Goal: Use online tool/utility: Use online tool/utility

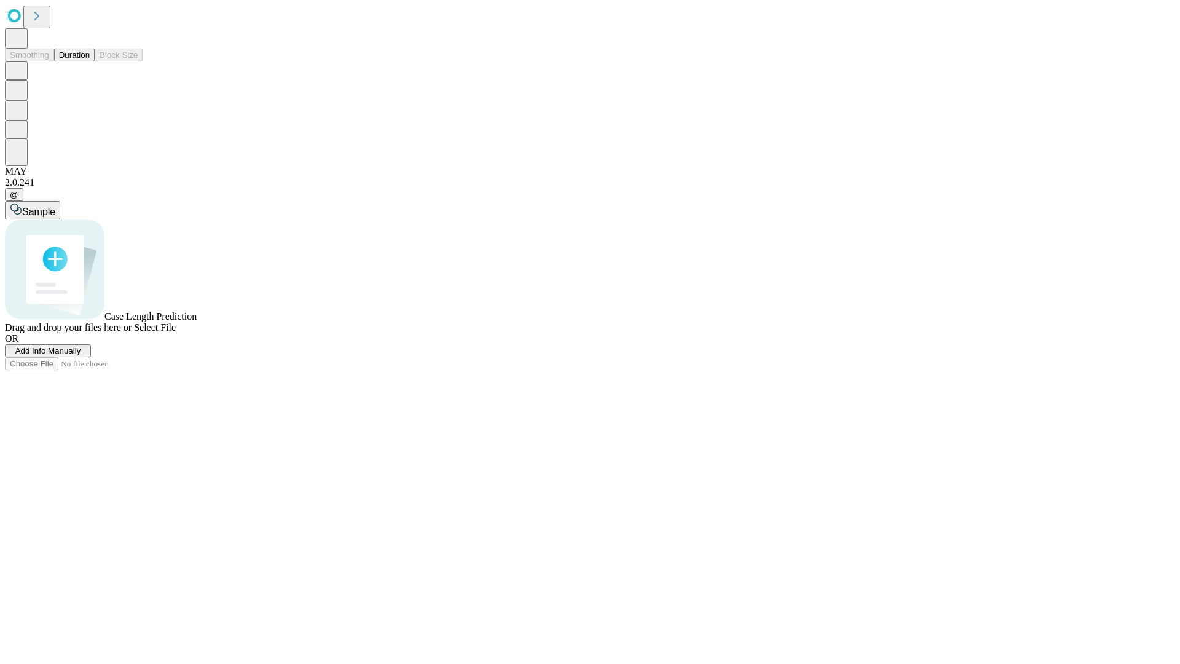
click at [90, 61] on button "Duration" at bounding box center [74, 55] width 41 height 13
click at [176, 332] on span "Select File" at bounding box center [155, 327] width 42 height 10
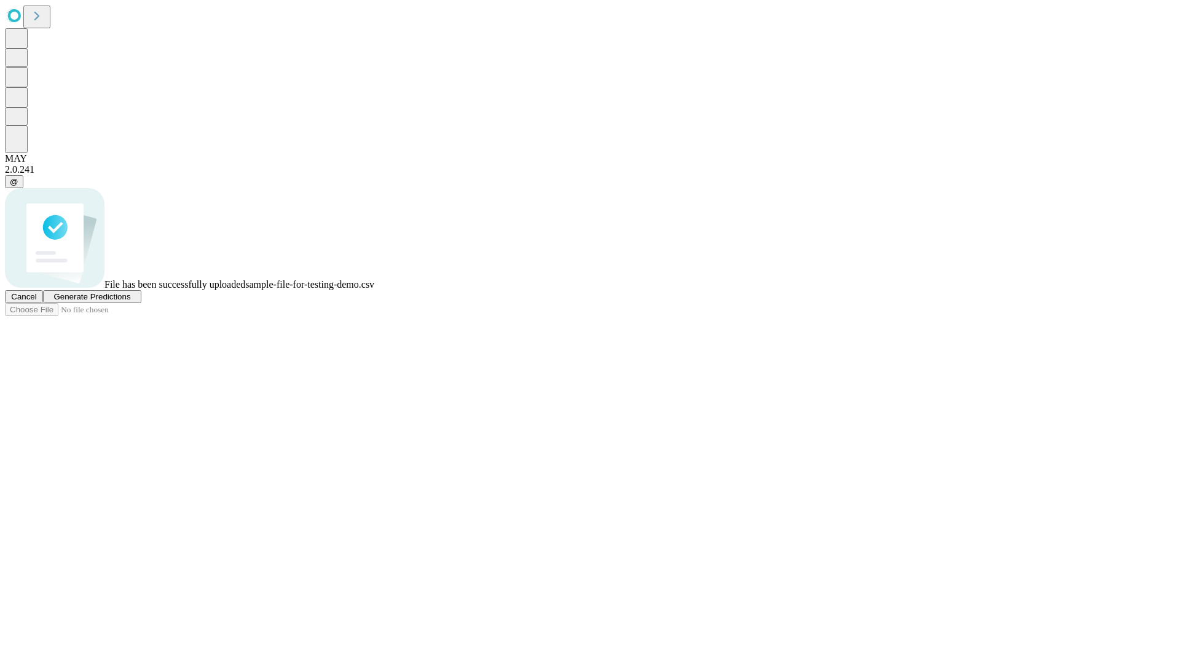
click at [130, 301] on span "Generate Predictions" at bounding box center [91, 296] width 77 height 9
